Goal: Information Seeking & Learning: Learn about a topic

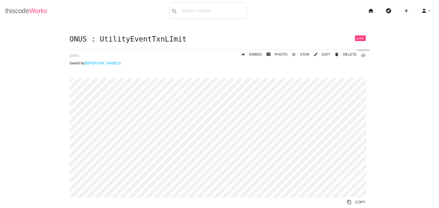
click at [9, 12] on link "thiscode Works" at bounding box center [26, 11] width 42 height 16
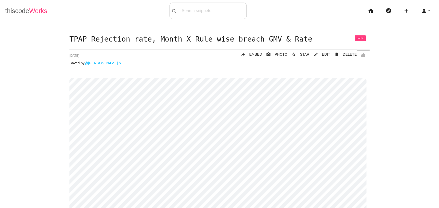
click at [16, 8] on link "thiscode Works" at bounding box center [26, 11] width 42 height 16
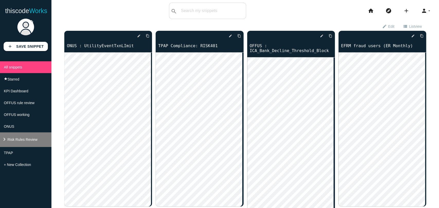
click at [11, 147] on li "keyboard_arrow_right Risk Rules Review" at bounding box center [25, 140] width 51 height 15
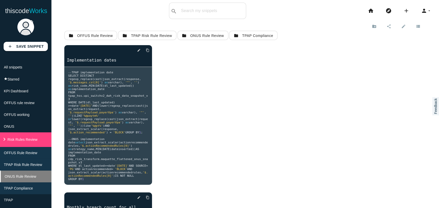
click at [23, 183] on li "ONUS Rule Review" at bounding box center [25, 177] width 51 height 12
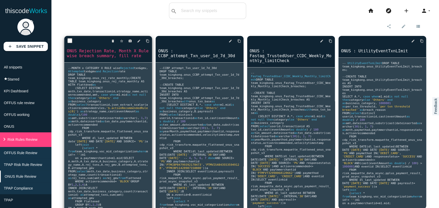
click at [103, 54] on link "ONUS Rejection Rate, Month X Rule wise breach summary, fill rate" at bounding box center [108, 53] width 88 height 11
